Goal: Transaction & Acquisition: Download file/media

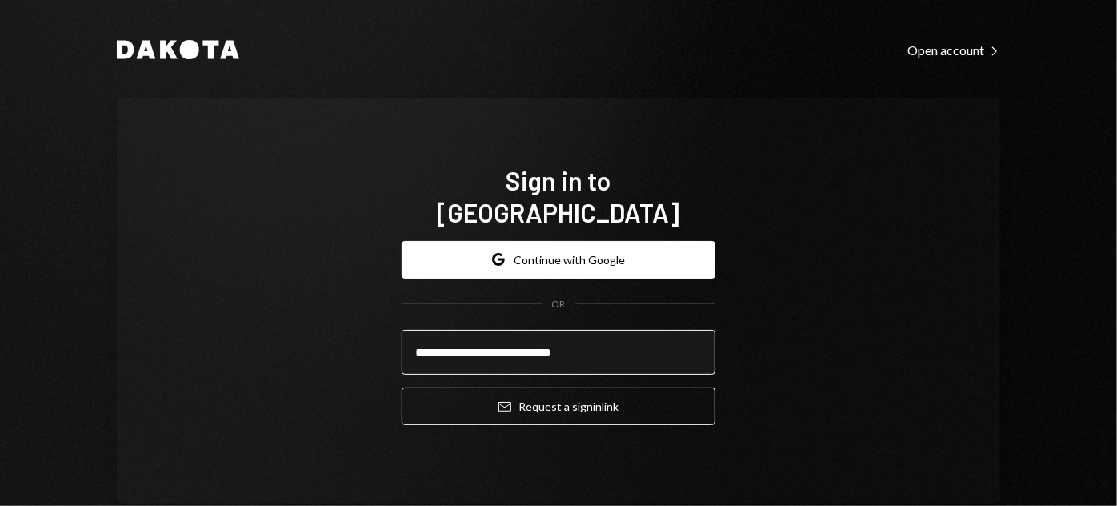
type input "**********"
click at [402, 387] on button "Email Request a sign in link" at bounding box center [559, 406] width 314 height 38
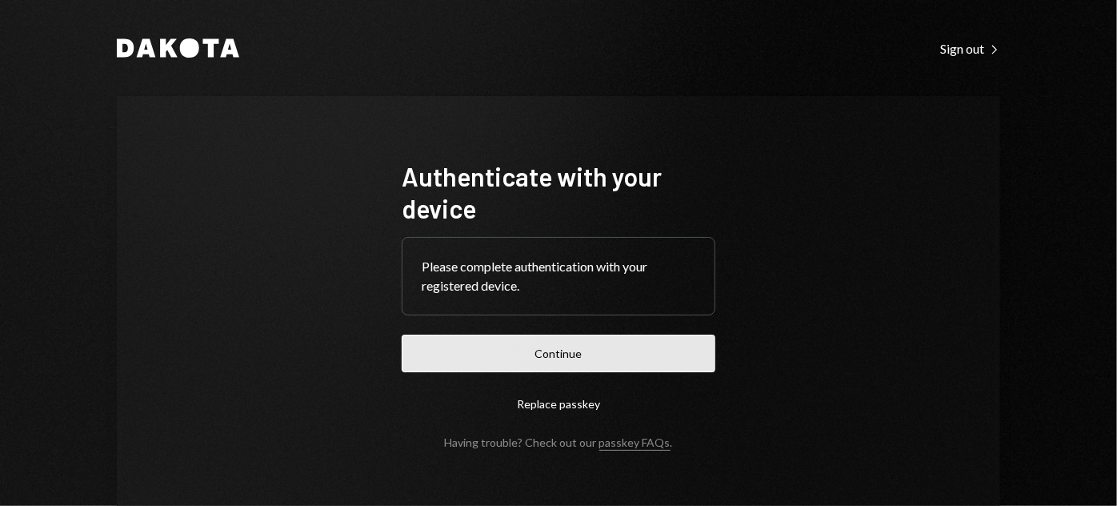
click at [575, 350] on button "Continue" at bounding box center [559, 354] width 314 height 38
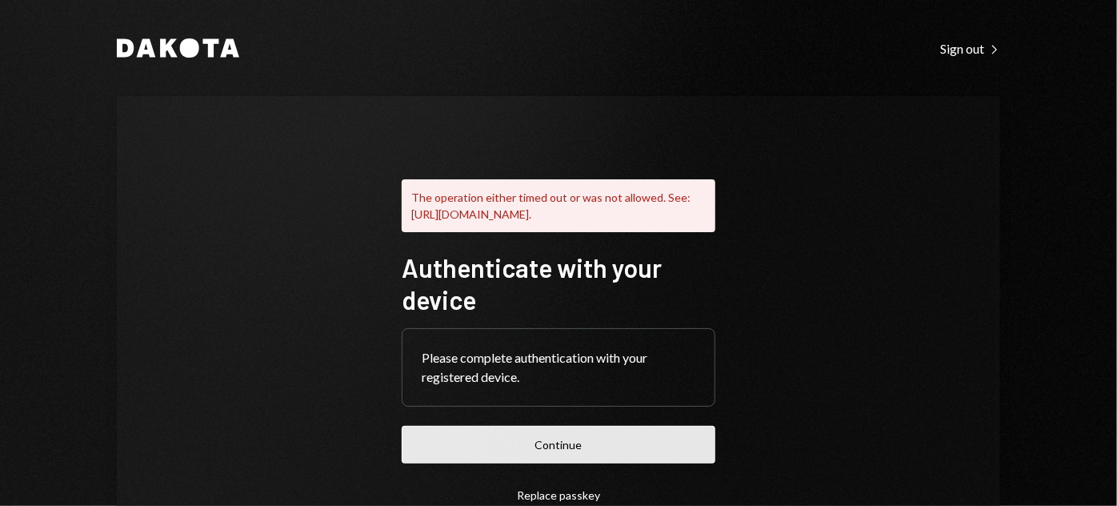
click at [495, 463] on button "Continue" at bounding box center [559, 445] width 314 height 38
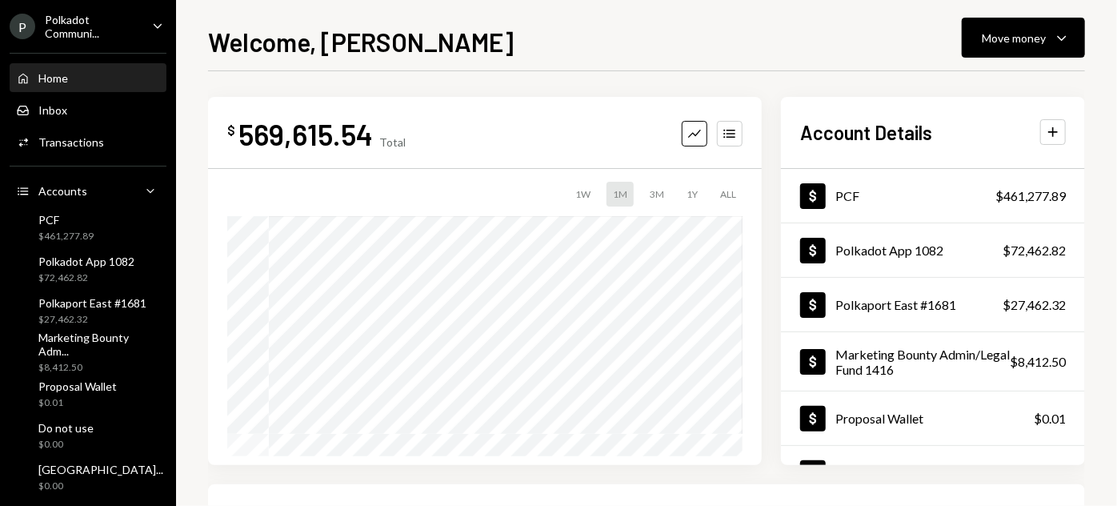
click at [137, 29] on div "P Polkadot Communi... Caret Down" at bounding box center [88, 26] width 176 height 27
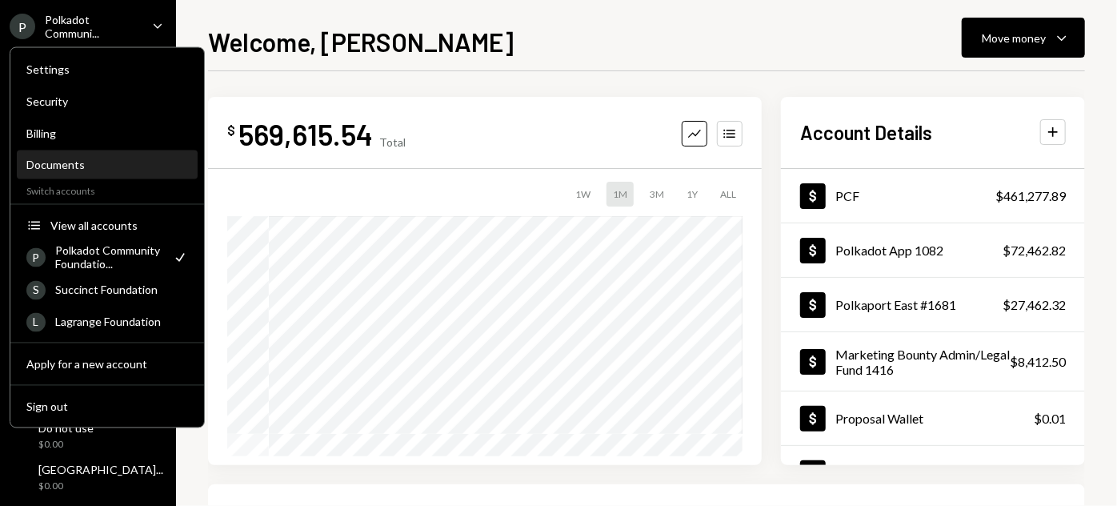
click at [98, 171] on div "Documents" at bounding box center [107, 165] width 162 height 27
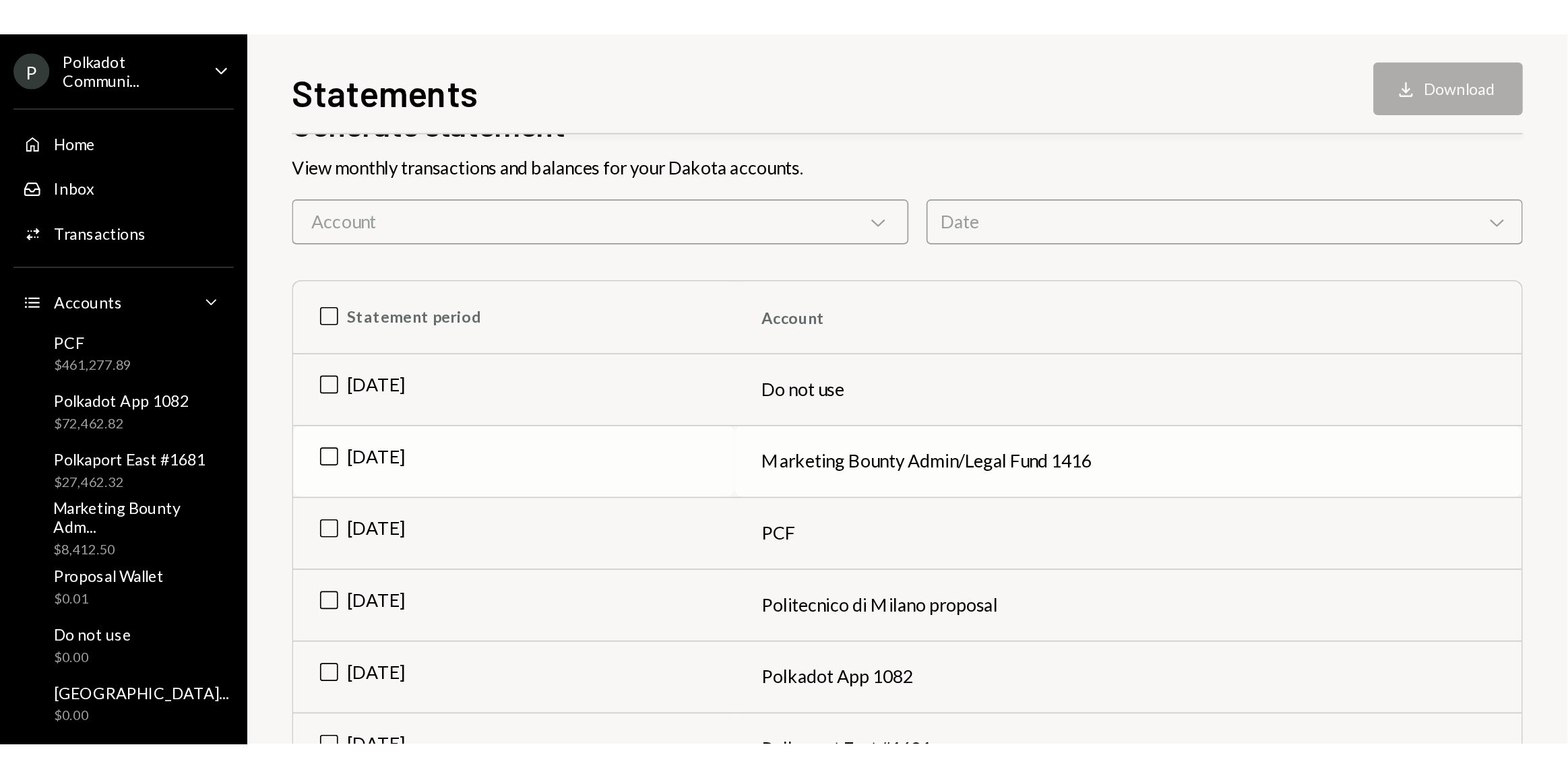
scroll to position [83, 0]
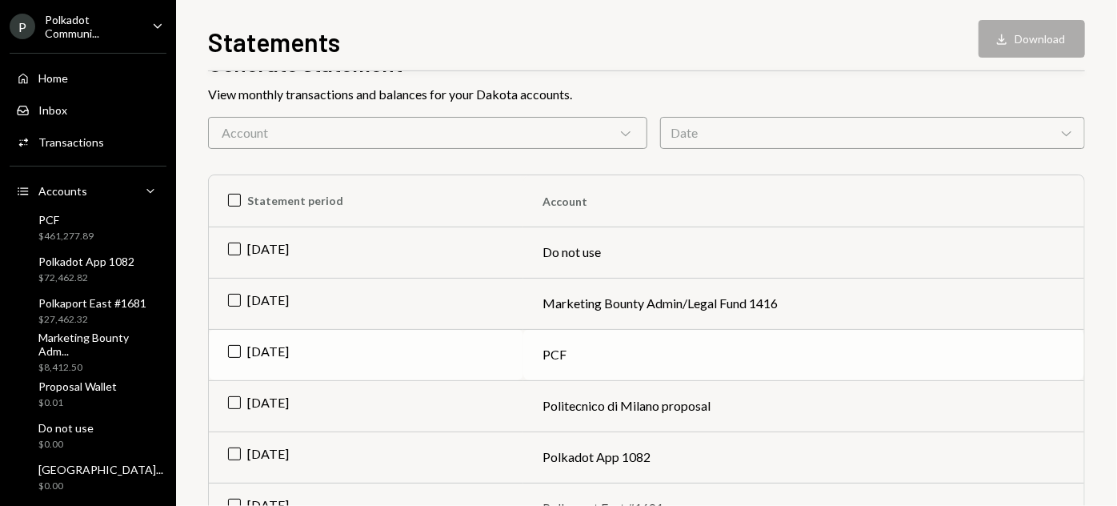
click at [238, 347] on td "Sep 2025" at bounding box center [366, 354] width 315 height 51
click at [1024, 45] on button "Download Download" at bounding box center [1032, 39] width 106 height 38
click at [235, 350] on td "Check Sep 2025" at bounding box center [366, 354] width 315 height 51
click at [62, 226] on div "PCF $461,277.89" at bounding box center [65, 228] width 55 height 30
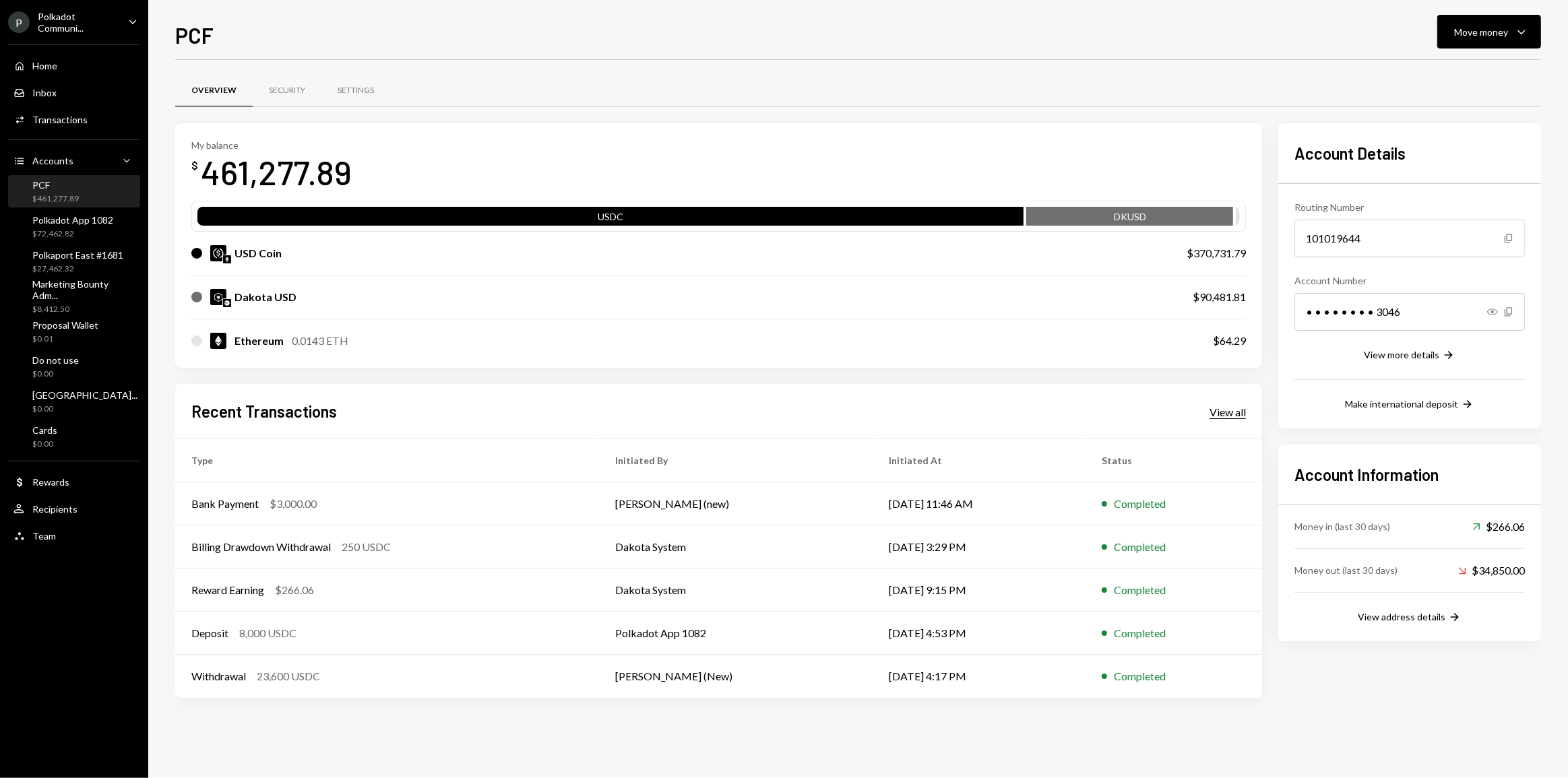
click at [940, 411] on div "View all" at bounding box center [1228, 413] width 36 height 13
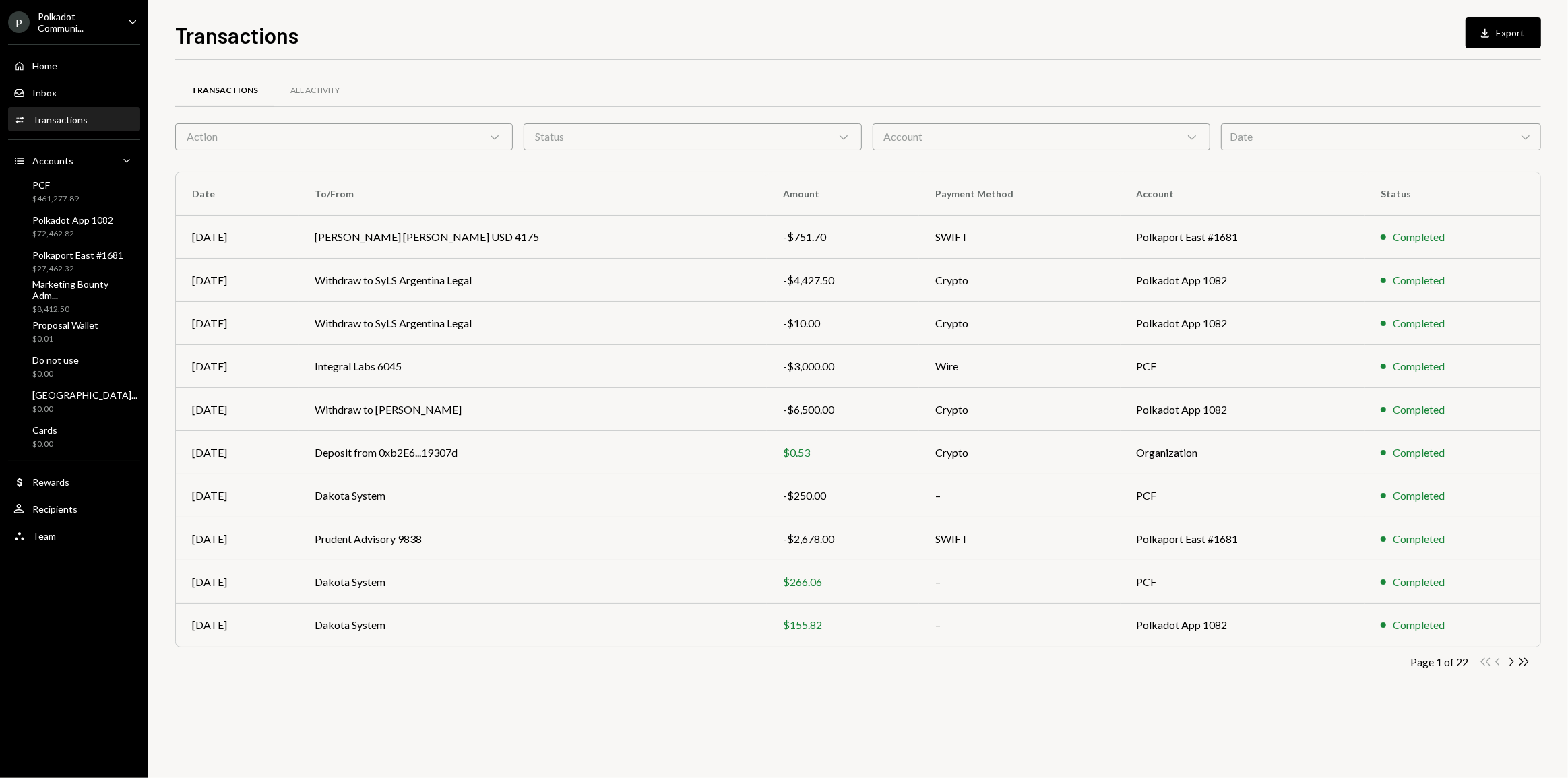
click at [604, 143] on div "Status Chevron Down" at bounding box center [692, 136] width 338 height 27
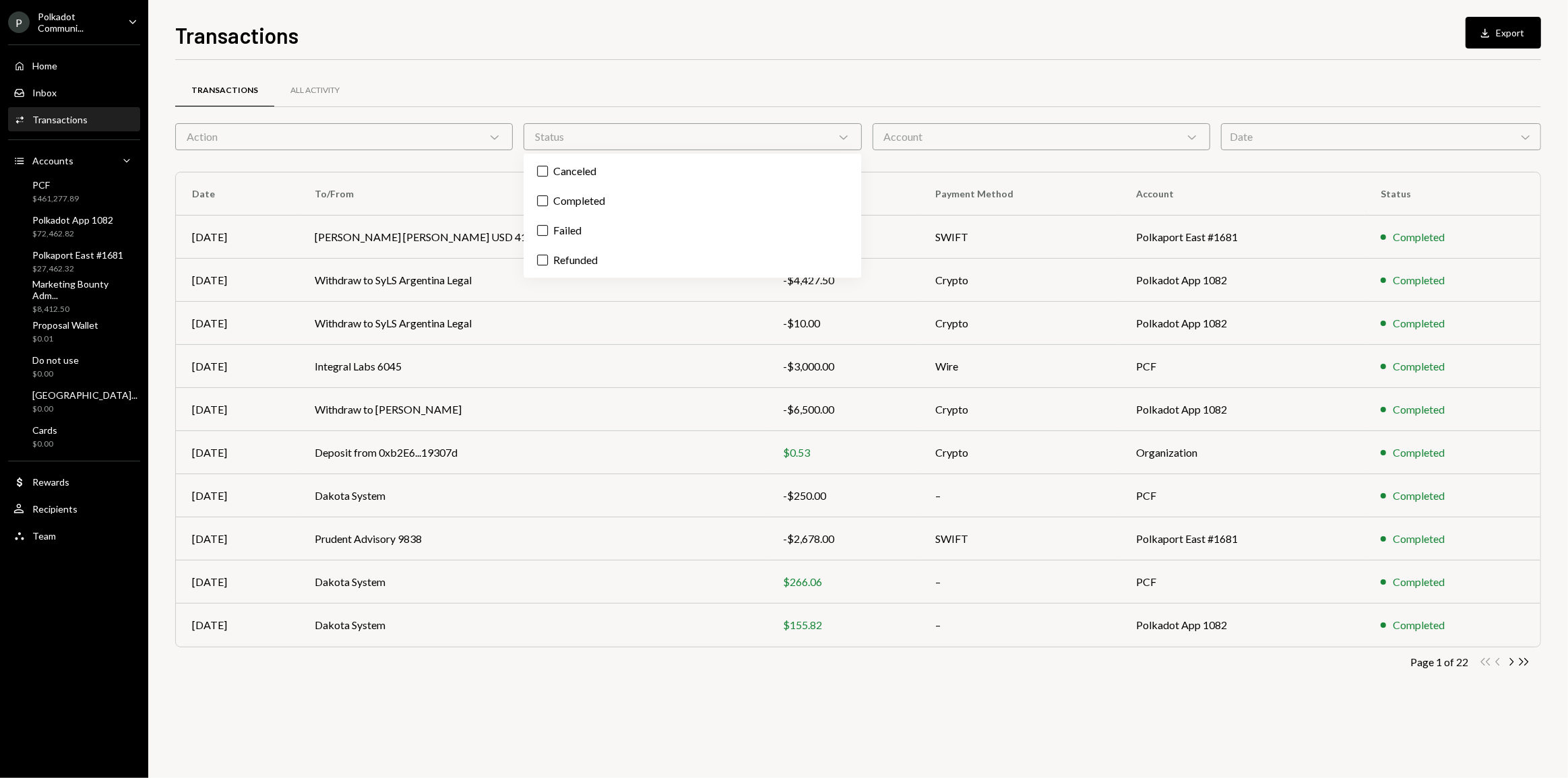
click at [940, 136] on div "Account Chevron Down" at bounding box center [1041, 136] width 338 height 27
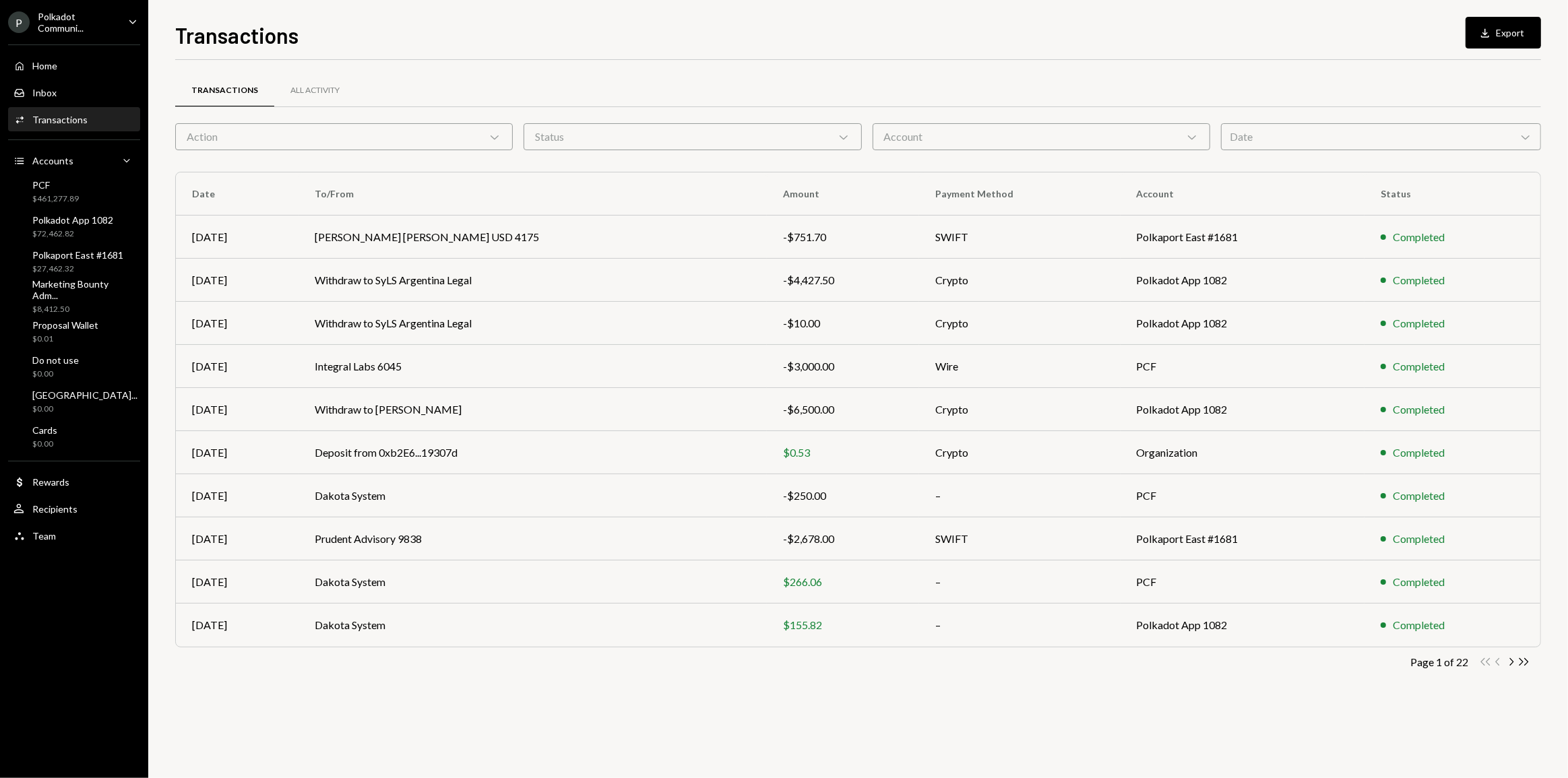
click at [366, 135] on div "Action Chevron Down" at bounding box center [344, 136] width 338 height 27
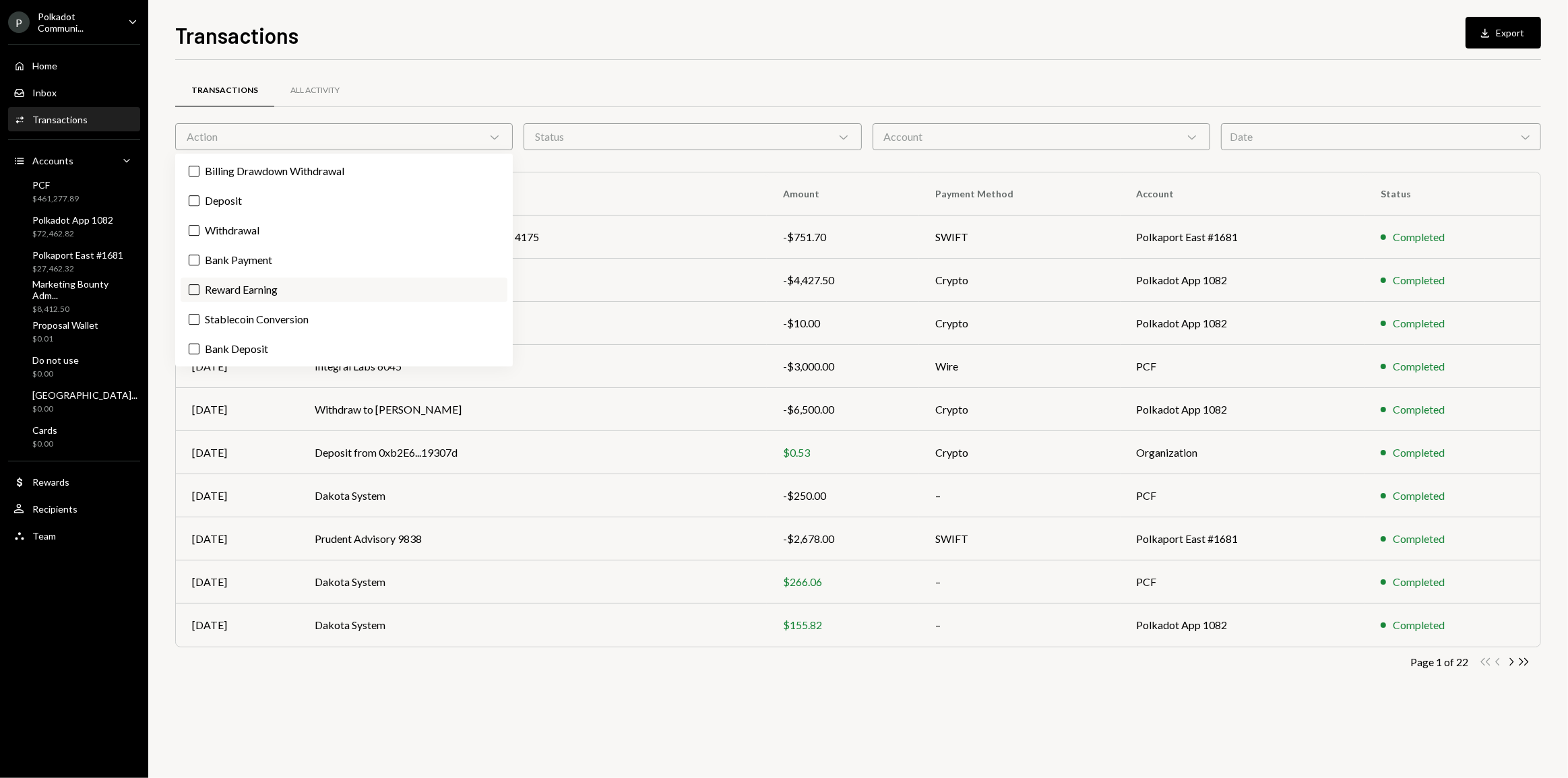
click at [221, 295] on label "Reward Earning" at bounding box center [344, 290] width 327 height 24
click at [200, 295] on button "Reward Earning" at bounding box center [194, 290] width 11 height 11
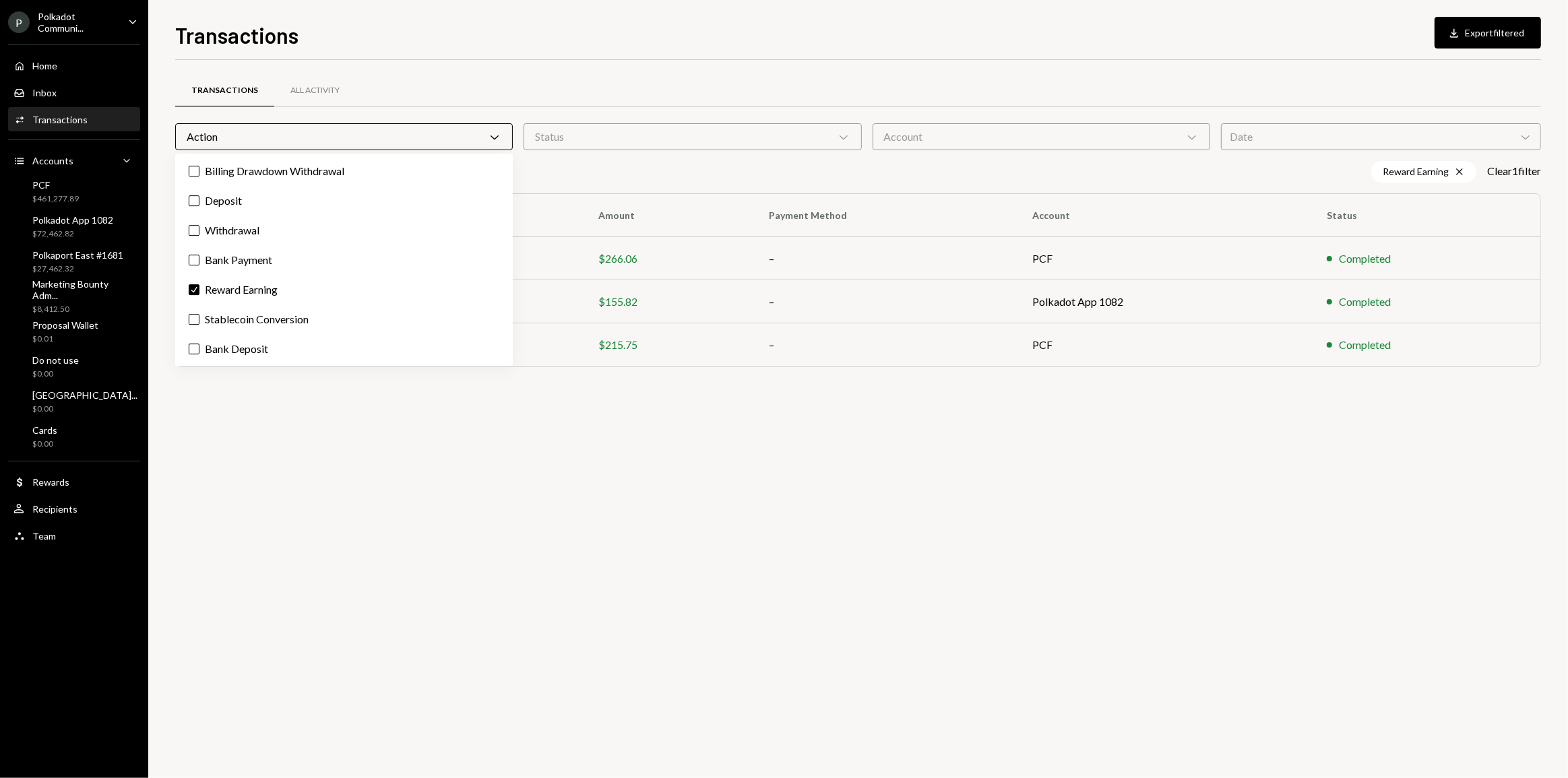
click at [477, 425] on div "Transactions All Activity Action Chevron Down Status Chevron Down Account Chevr…" at bounding box center [858, 418] width 1366 height 718
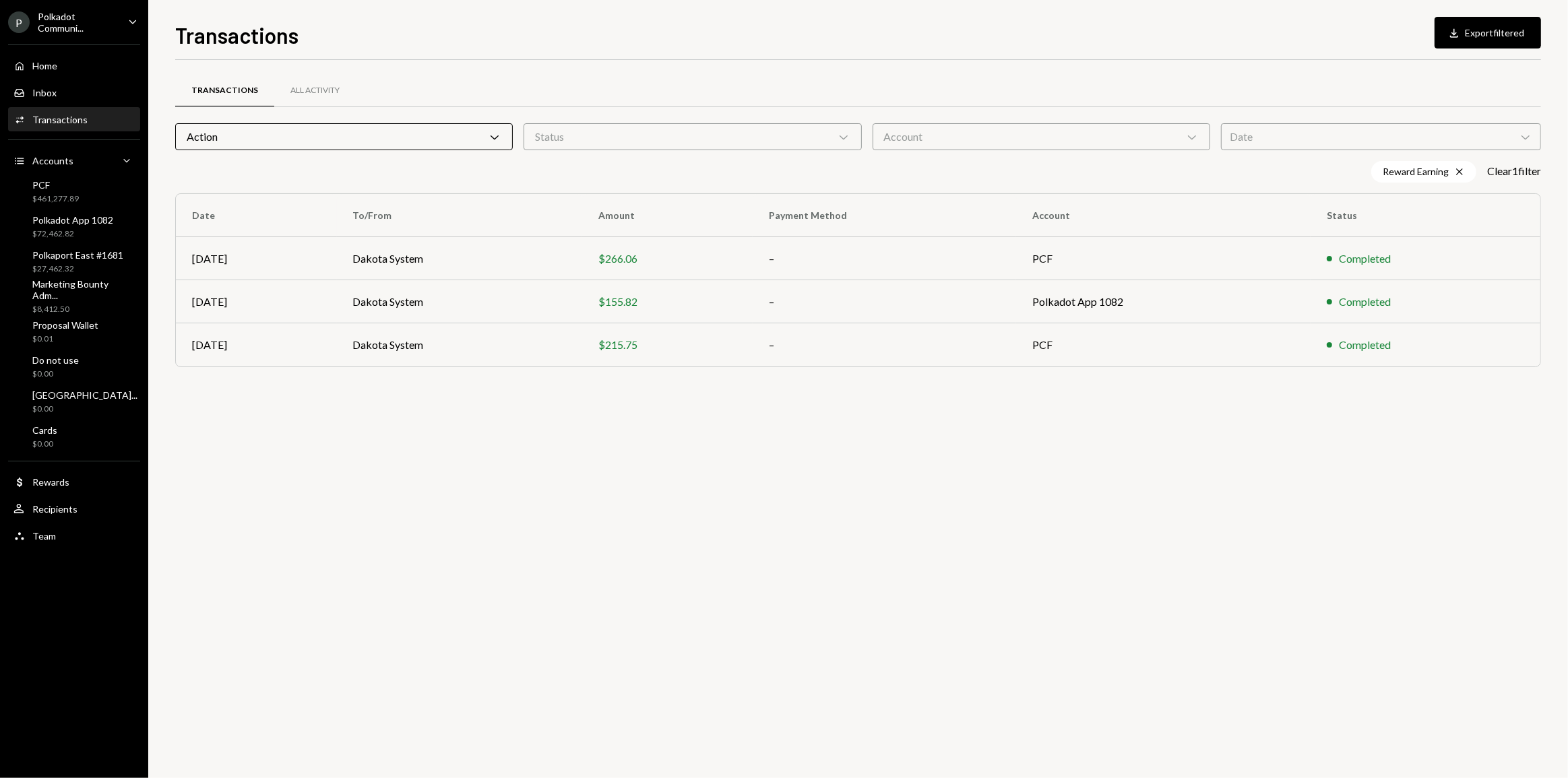
click at [557, 425] on div "Transactions All Activity Action Chevron Down Status Chevron Down Account Chevr…" at bounding box center [858, 418] width 1366 height 718
click at [591, 370] on div "Transactions All Activity Action Chevron Down Status Chevron Down Account Chevr…" at bounding box center [858, 237] width 1366 height 312
click at [605, 425] on div "Transactions All Activity Action Chevron Down Status Chevron Down Account Chevr…" at bounding box center [858, 418] width 1366 height 718
click at [72, 194] on div "$461,277.89" at bounding box center [55, 200] width 46 height 12
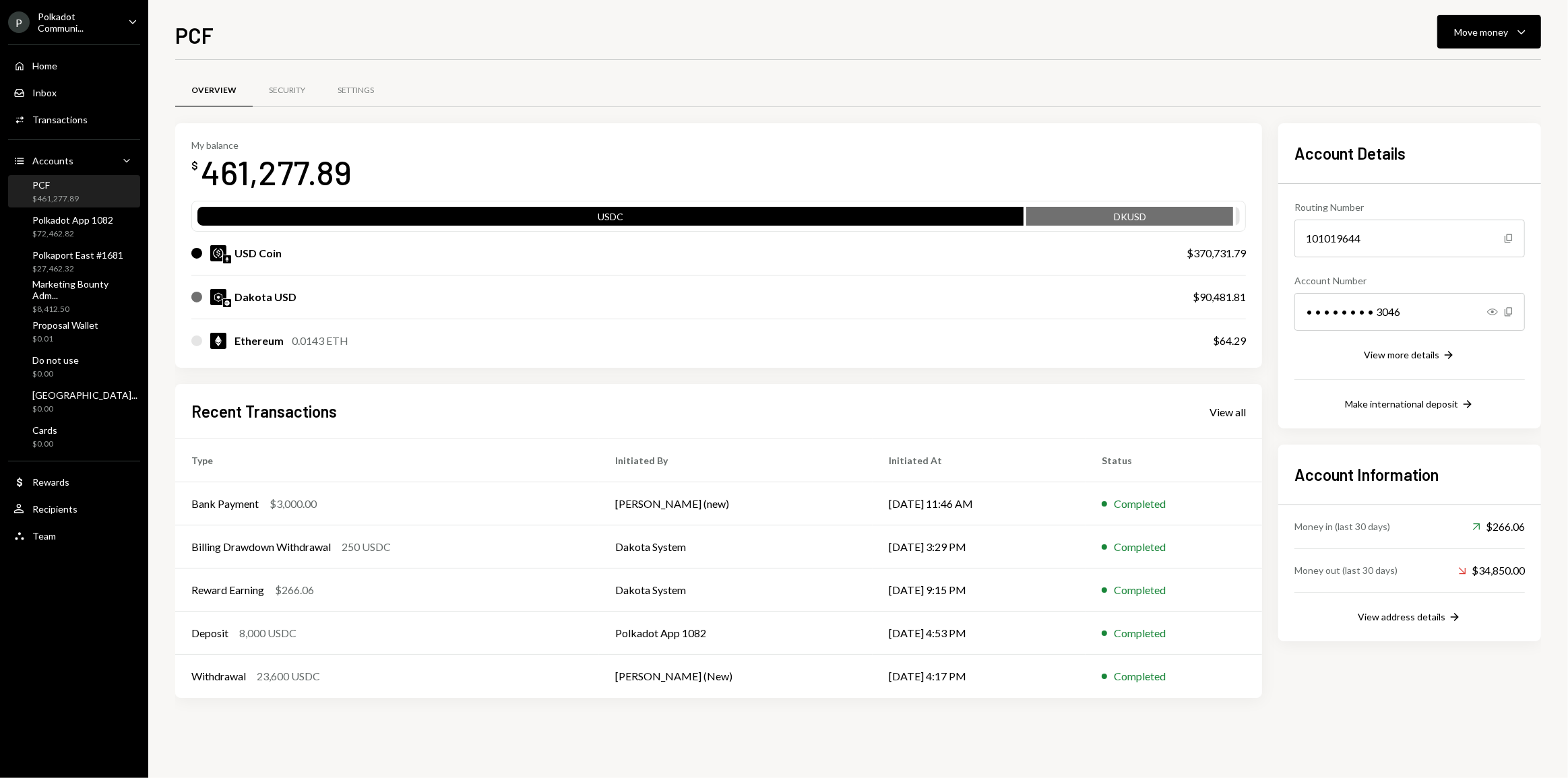
click at [93, 194] on div "PCF $461,277.89" at bounding box center [74, 192] width 121 height 25
click at [940, 407] on div "View all" at bounding box center [1228, 413] width 36 height 13
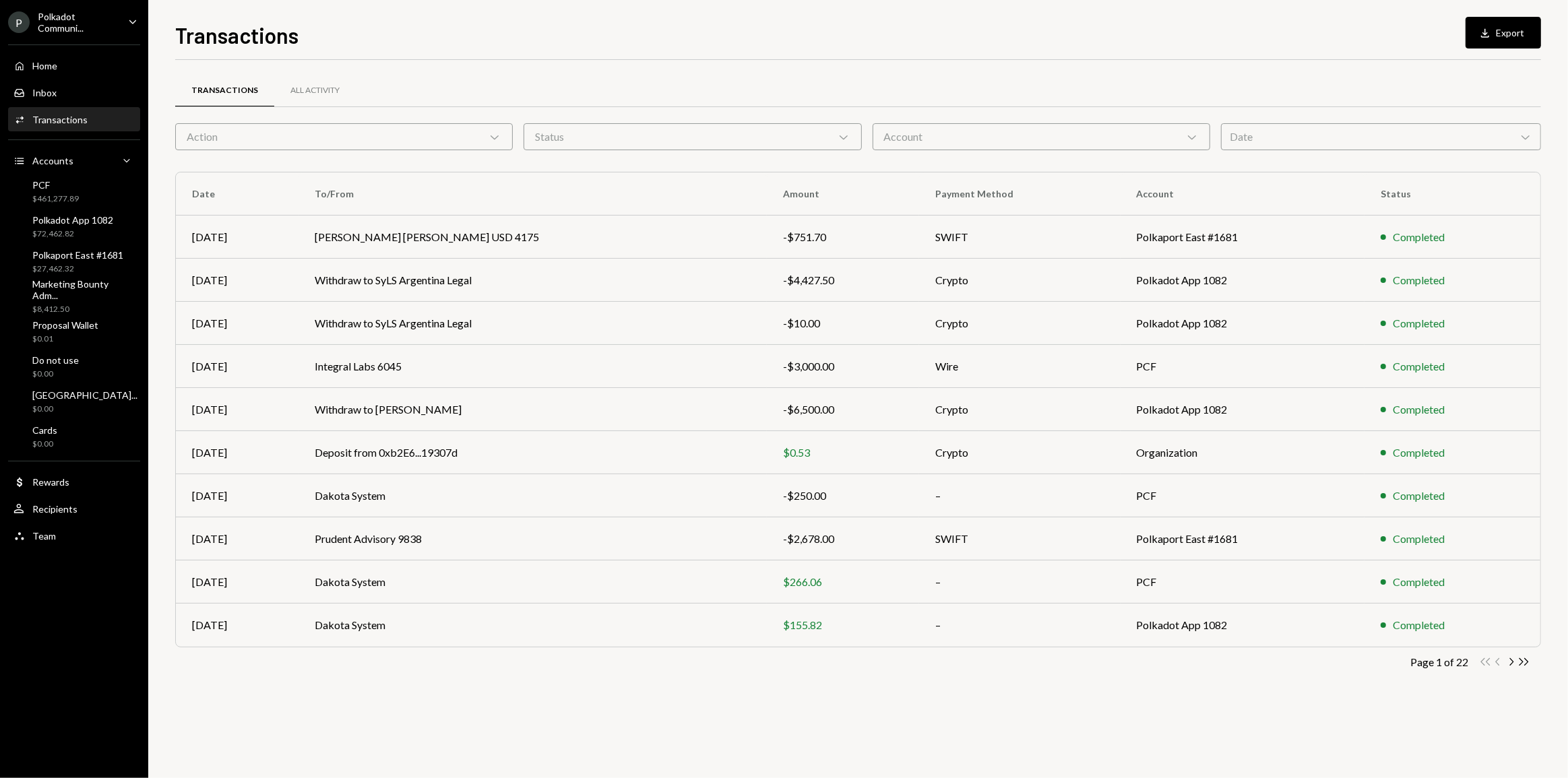
click at [457, 131] on div "Action Chevron Down" at bounding box center [344, 136] width 338 height 27
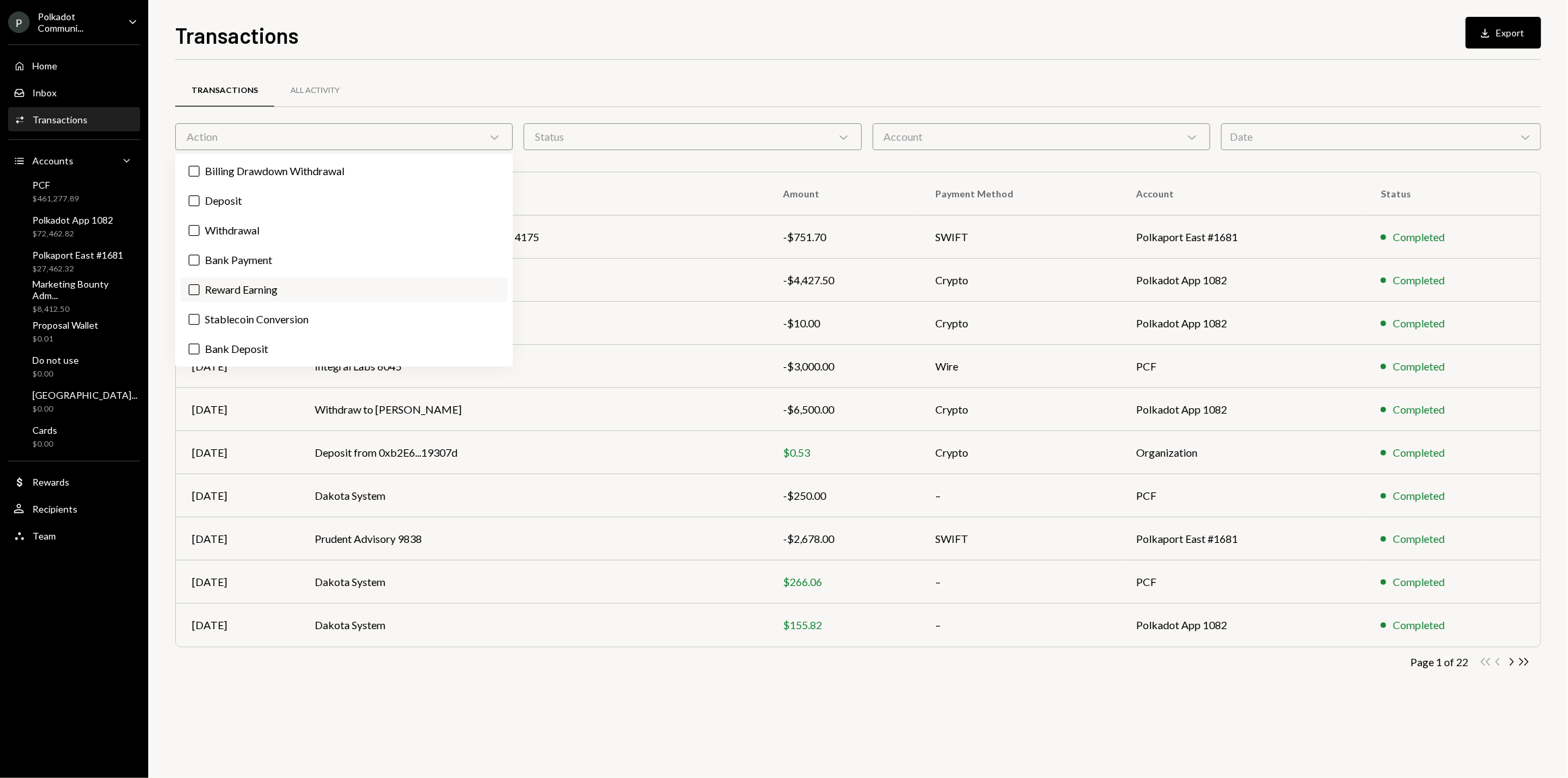
click at [365, 282] on label "Reward Earning" at bounding box center [344, 290] width 327 height 24
click at [200, 285] on button "Reward Earning" at bounding box center [194, 290] width 11 height 11
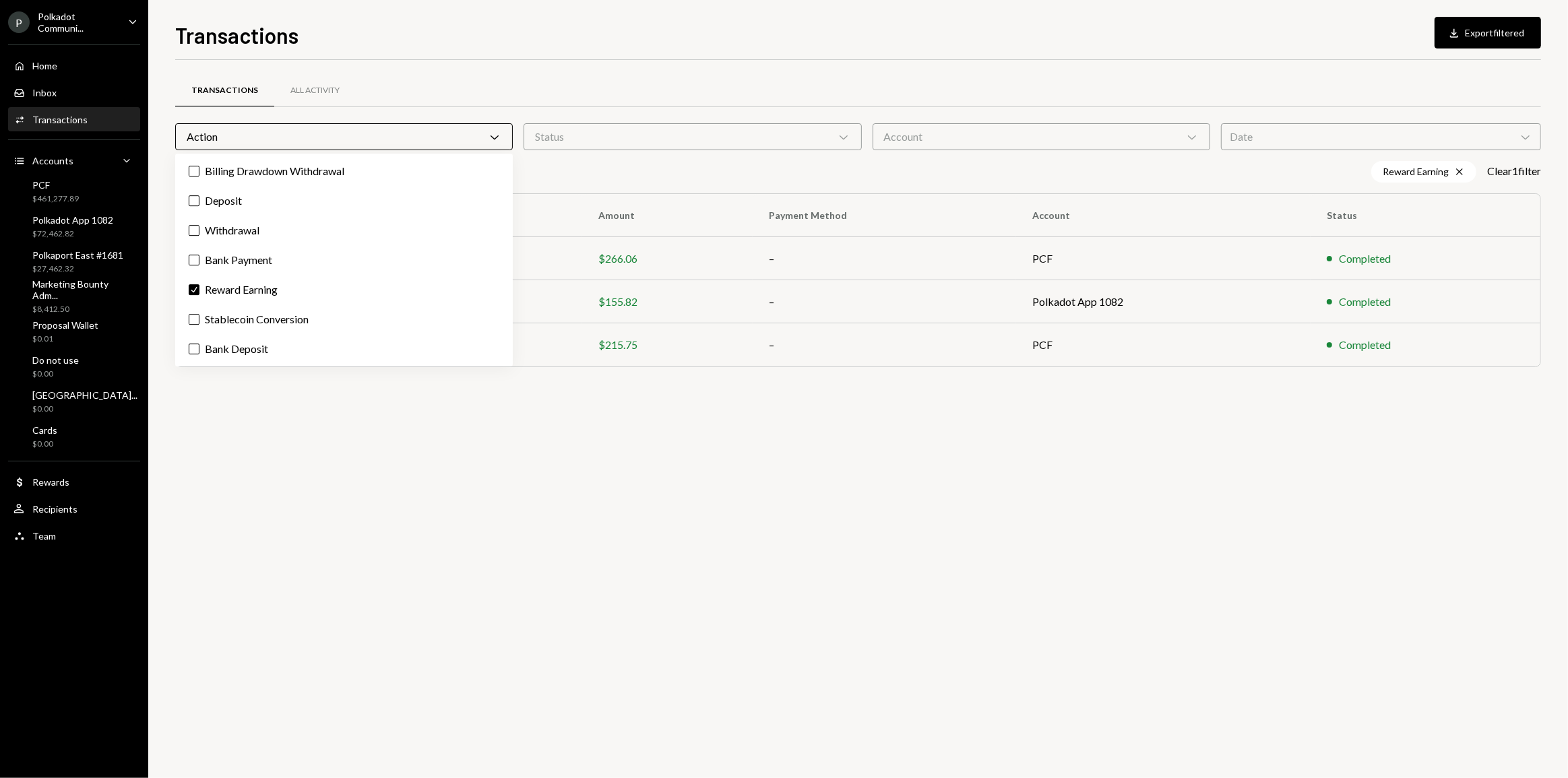
click at [780, 419] on div "Transactions All Activity Action Chevron Down Status Chevron Down Account Chevr…" at bounding box center [858, 418] width 1366 height 718
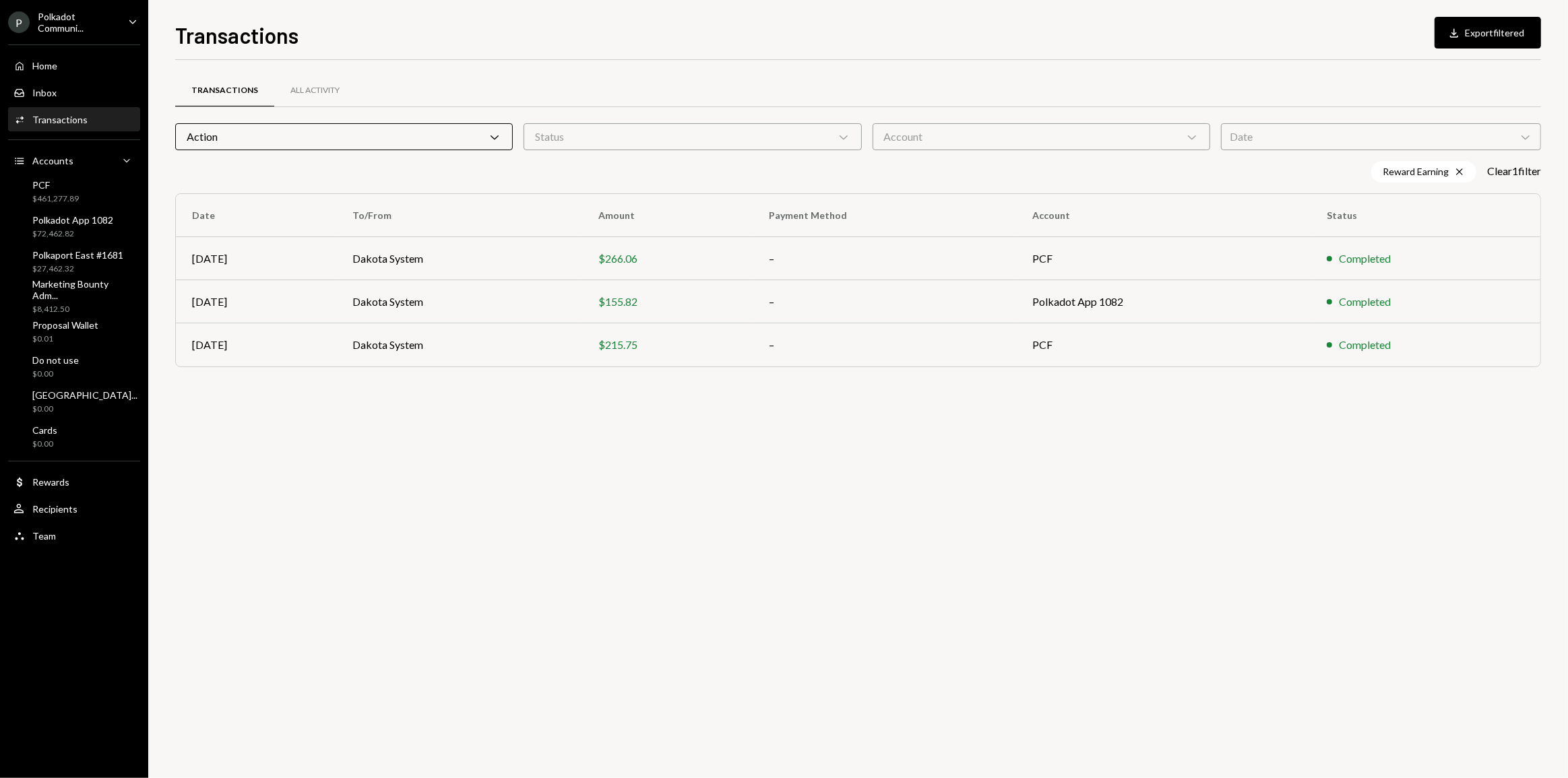
click at [734, 552] on div "Transactions All Activity Action Chevron Down Status Chevron Down Account Chevr…" at bounding box center [858, 418] width 1366 height 718
click at [685, 492] on div "Transactions All Activity Action Chevron Down Status Chevron Down Account Chevr…" at bounding box center [858, 418] width 1366 height 718
click at [57, 229] on div "$72,462.82" at bounding box center [72, 234] width 81 height 12
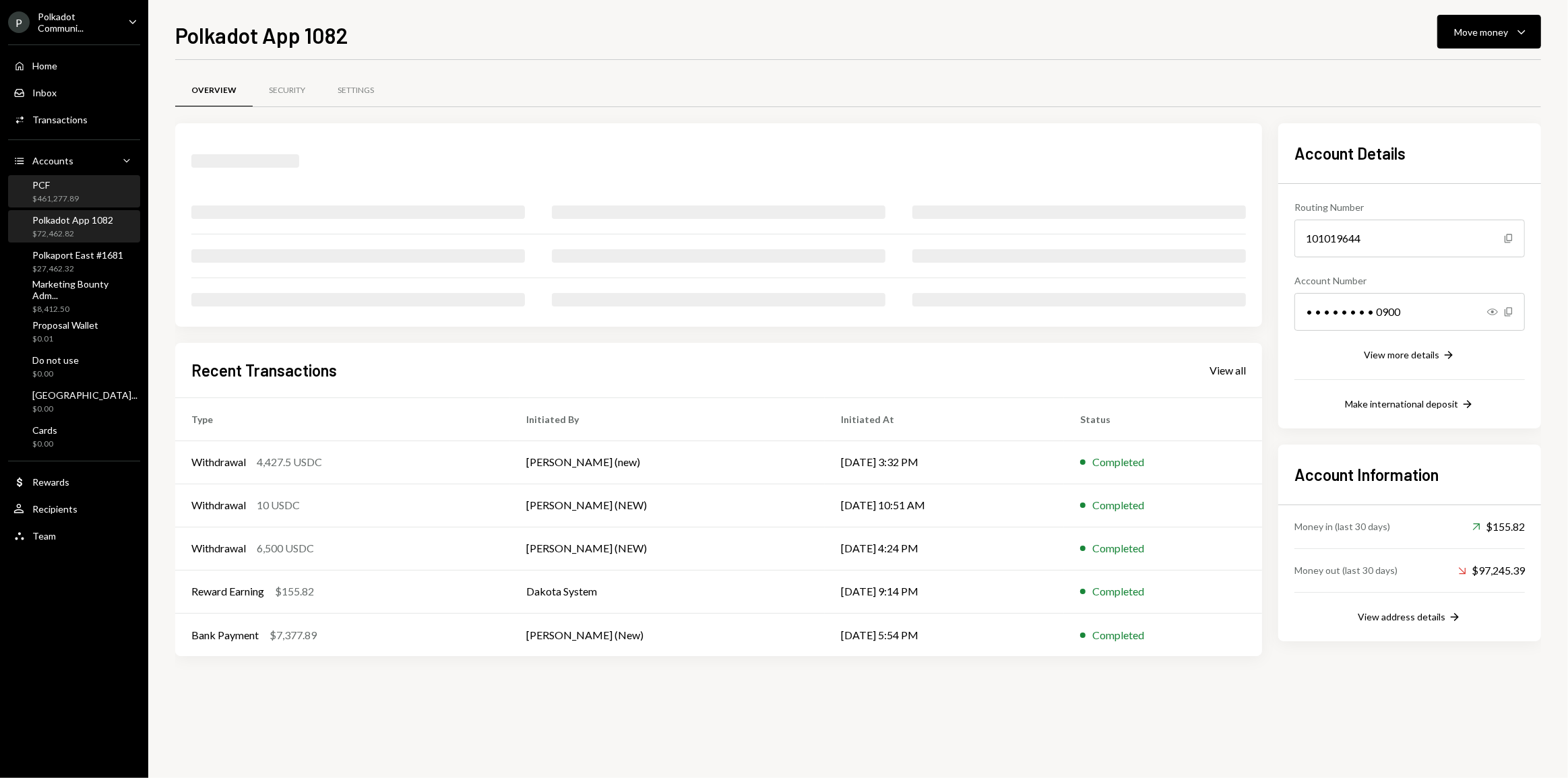
click at [61, 199] on div "$461,277.89" at bounding box center [55, 200] width 46 height 12
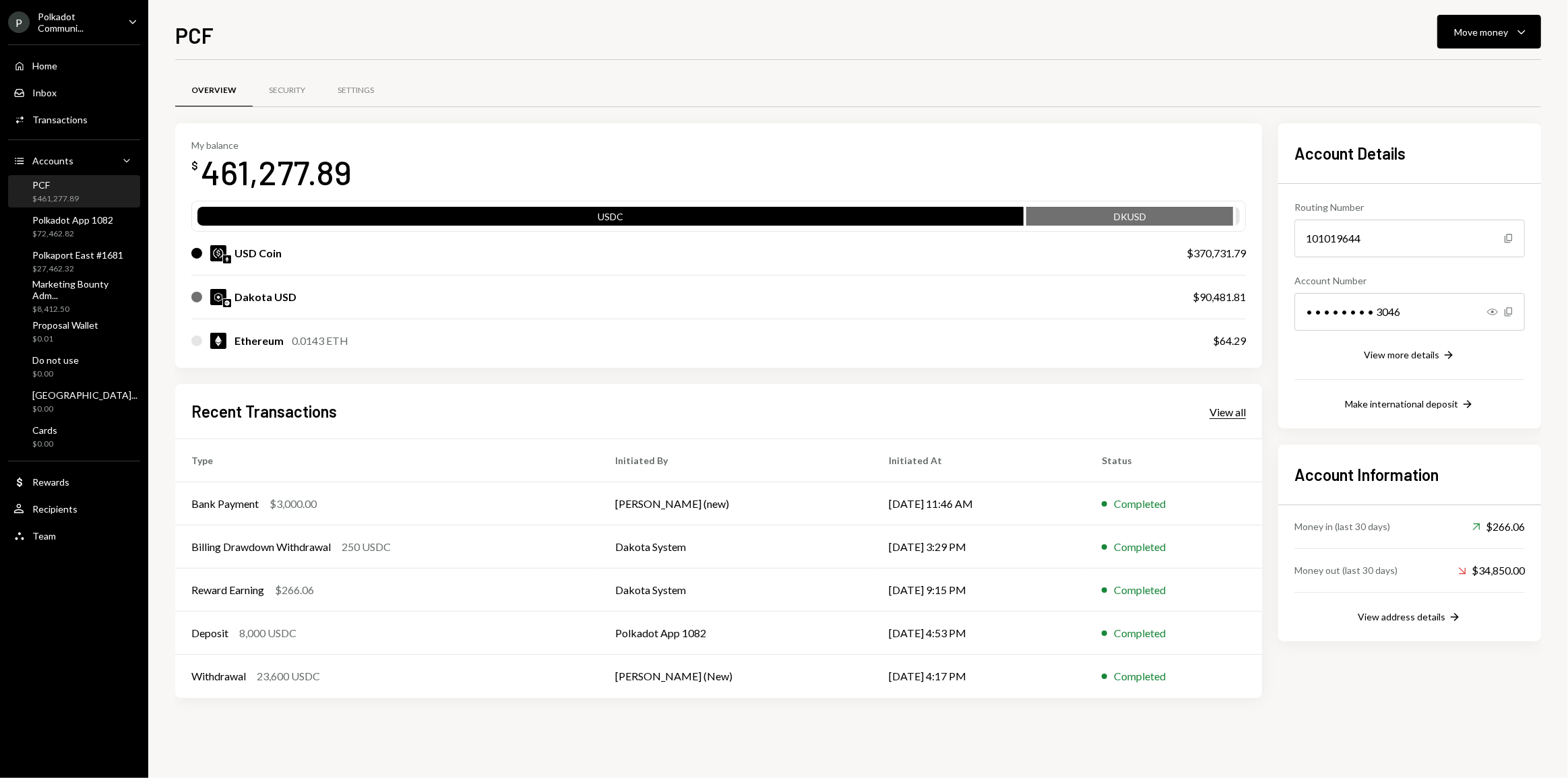
click at [1218, 411] on div "View all" at bounding box center [1228, 413] width 36 height 13
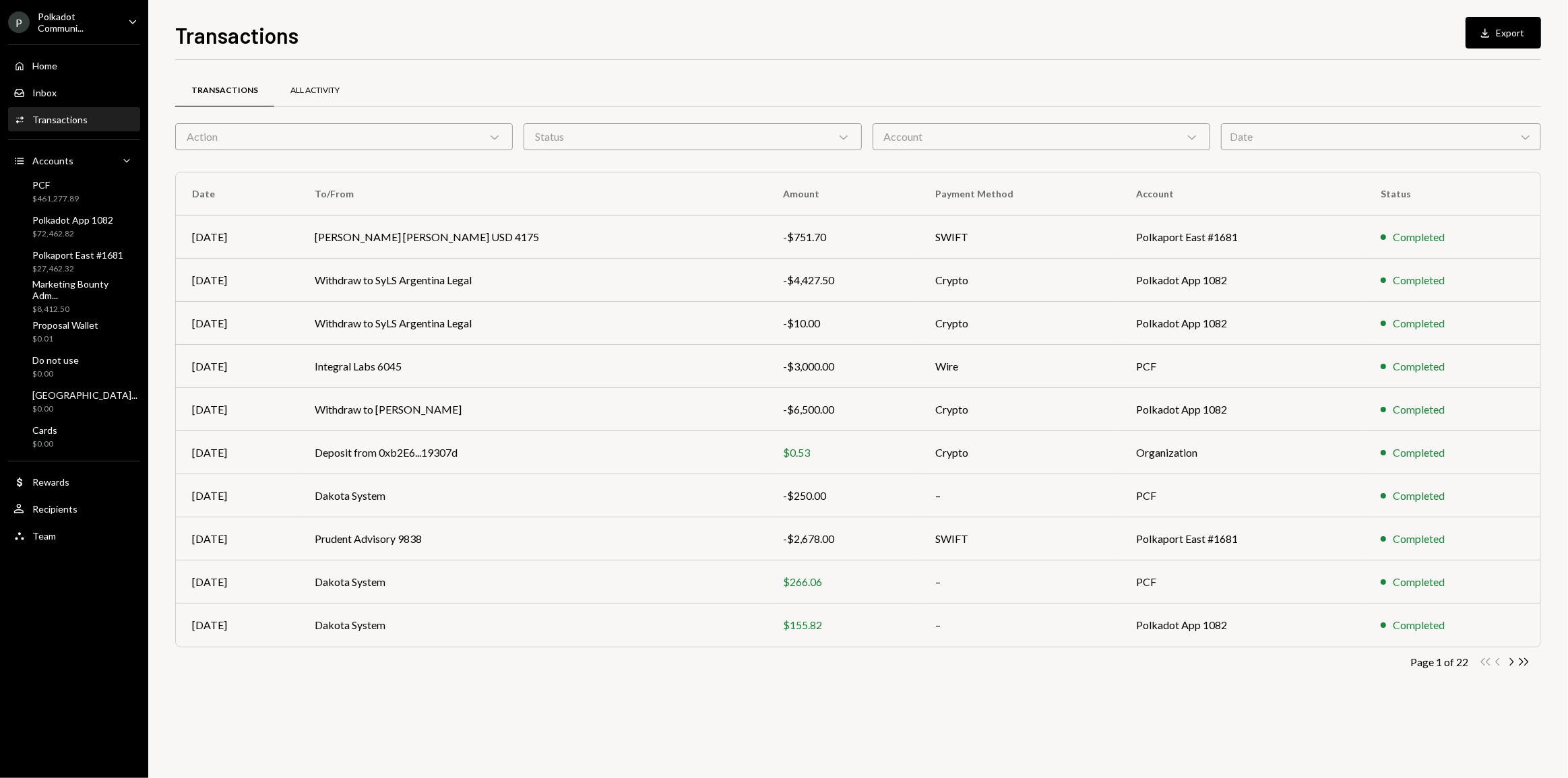
click at [305, 98] on div "All Activity" at bounding box center [315, 91] width 82 height 32
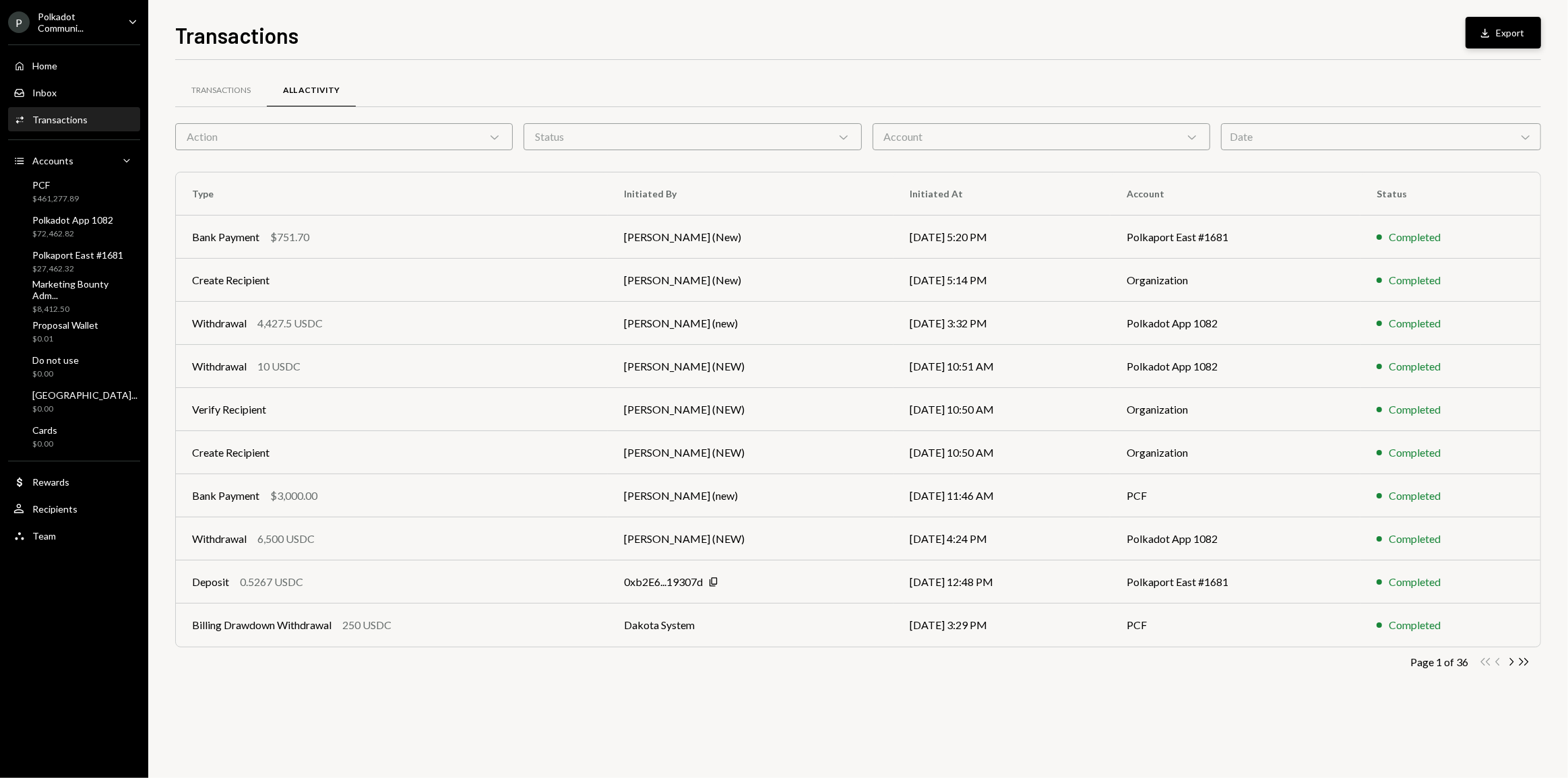
click at [1512, 44] on button "Download Export" at bounding box center [1504, 33] width 76 height 32
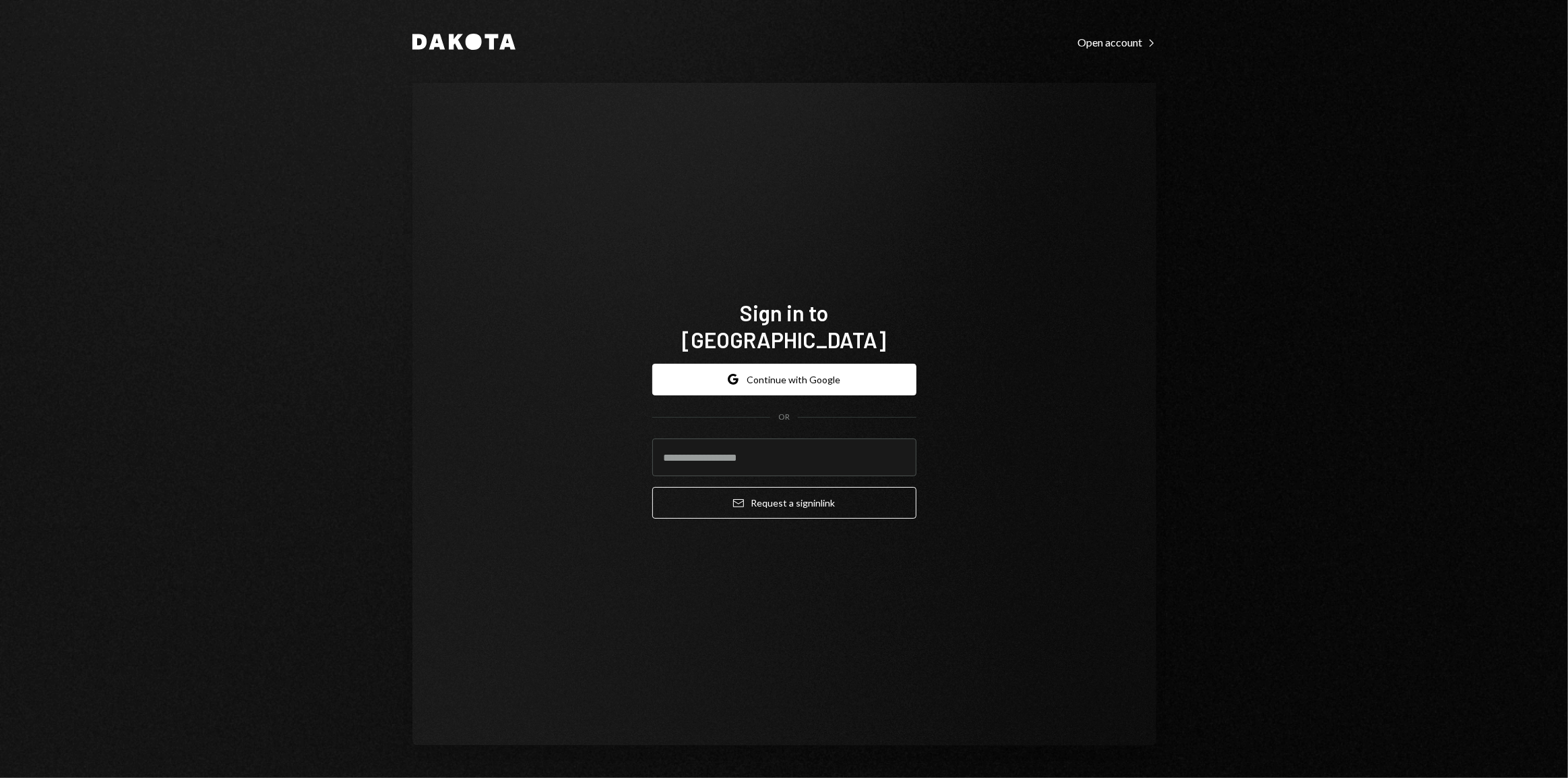
click at [141, 72] on div "Dakota Open account Right Caret Sign in to [GEOGRAPHIC_DATA] Google Continue wi…" at bounding box center [784, 389] width 1568 height 778
